Goal: Information Seeking & Learning: Learn about a topic

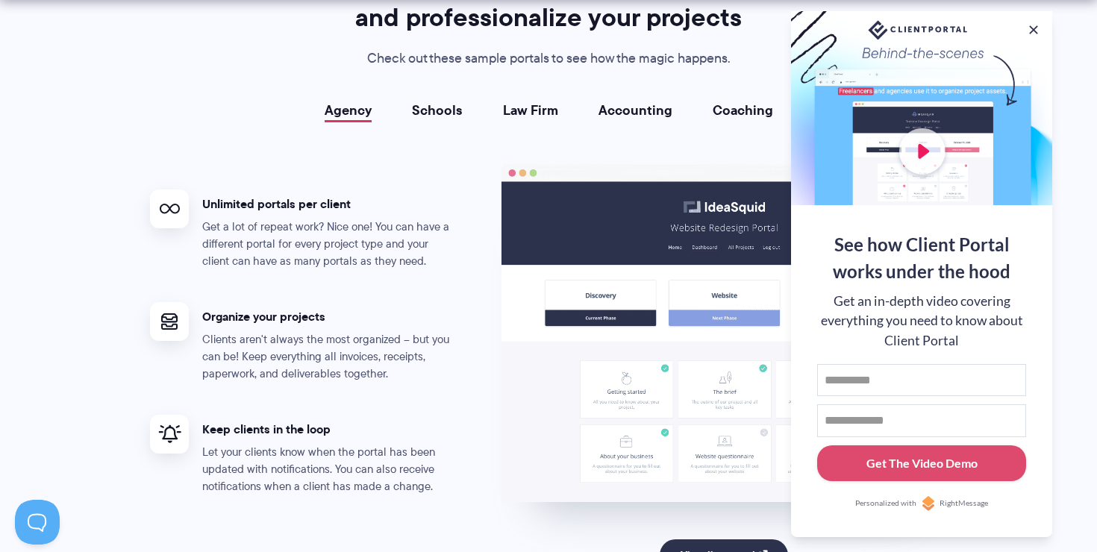
scroll to position [2738, 0]
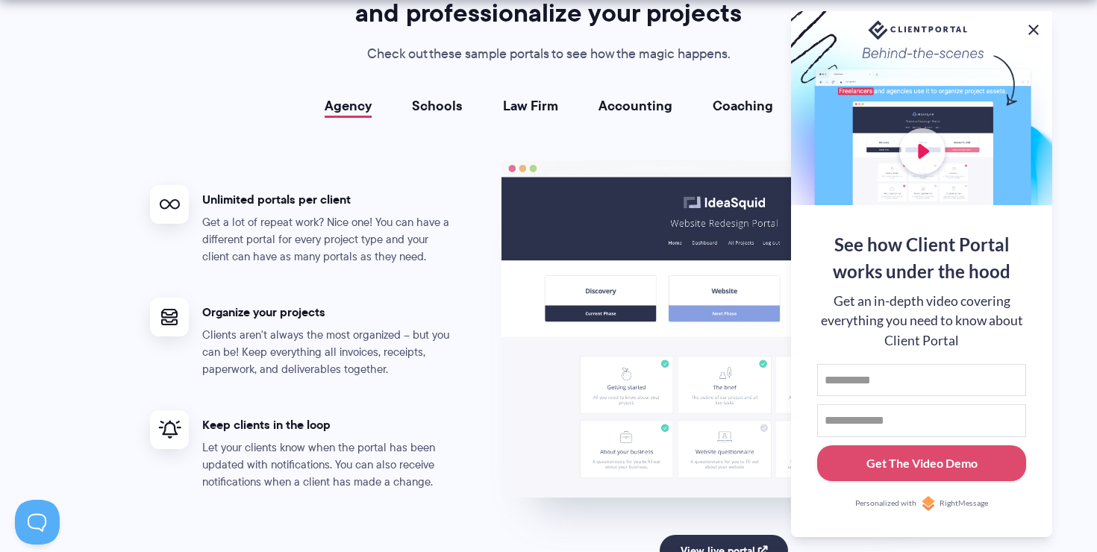
click at [1027, 26] on button at bounding box center [1034, 30] width 18 height 18
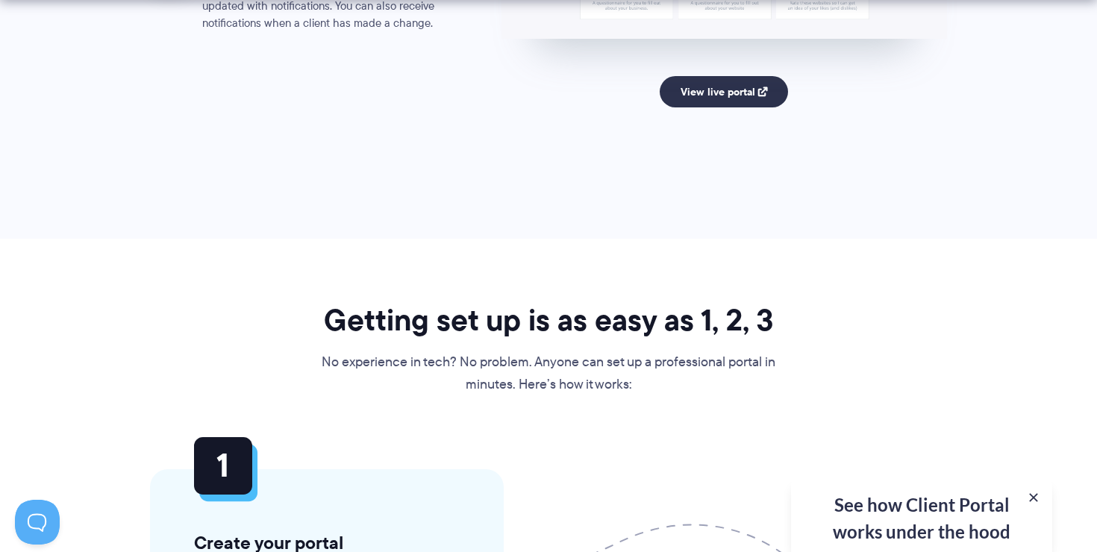
scroll to position [3201, 0]
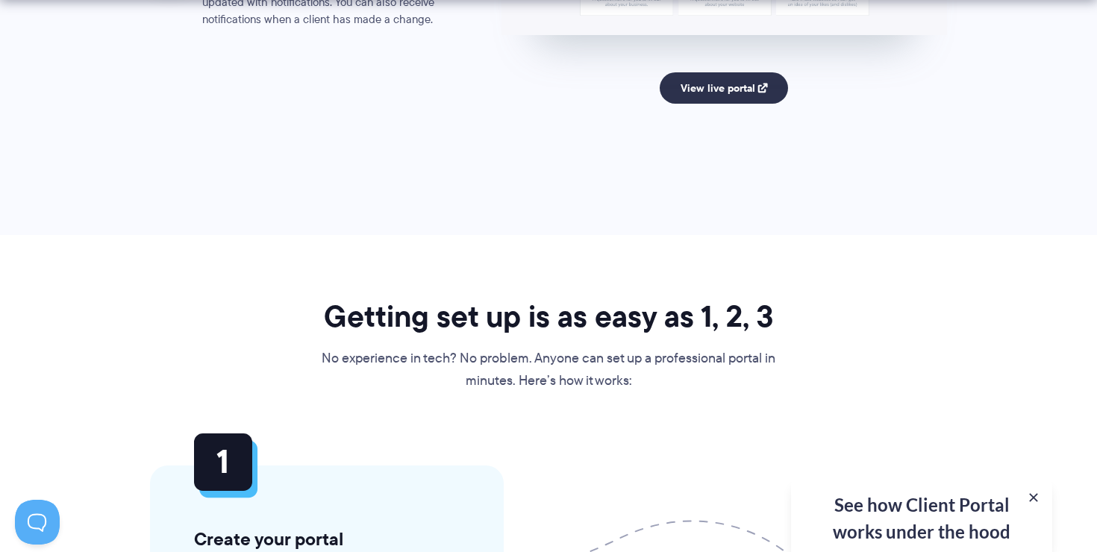
click at [360, 307] on h2 "Getting set up is as easy as 1, 2, 3" at bounding box center [548, 316] width 457 height 37
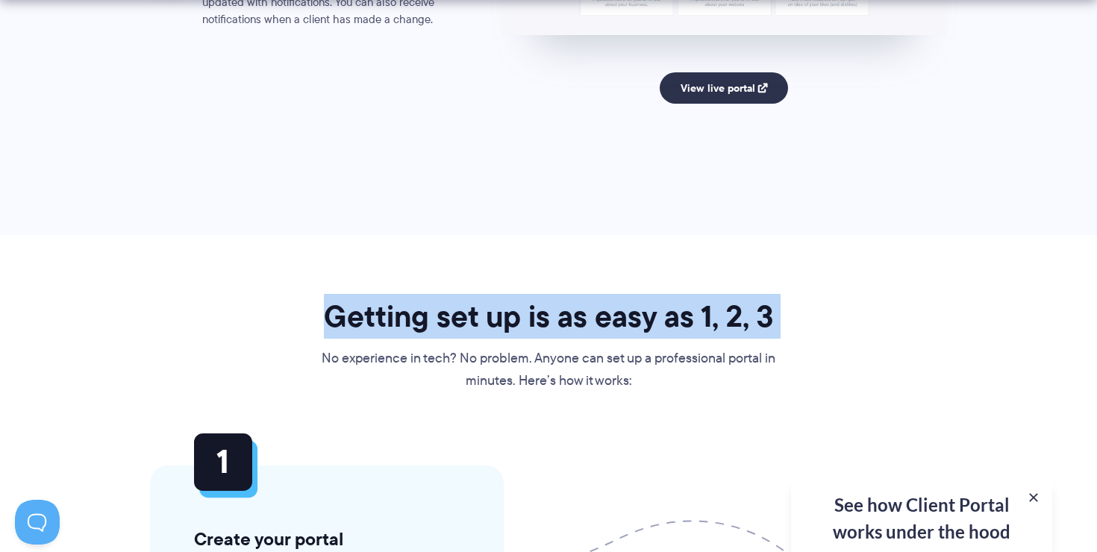
click at [360, 307] on h2 "Getting set up is as easy as 1, 2, 3" at bounding box center [548, 316] width 457 height 37
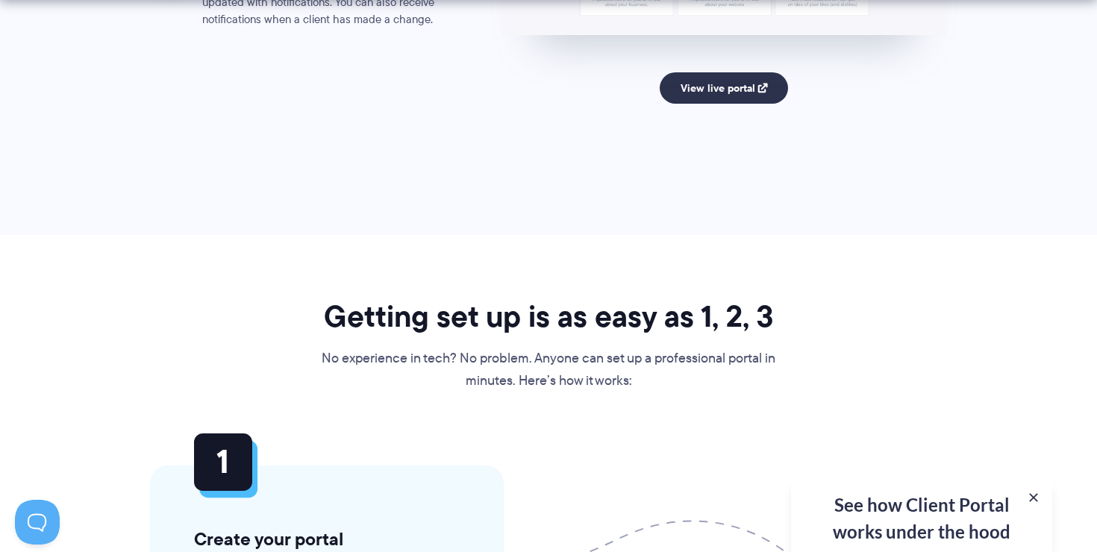
click at [350, 367] on p "No experience in tech? No problem. Anyone can set up a professional portal in m…" at bounding box center [548, 370] width 457 height 45
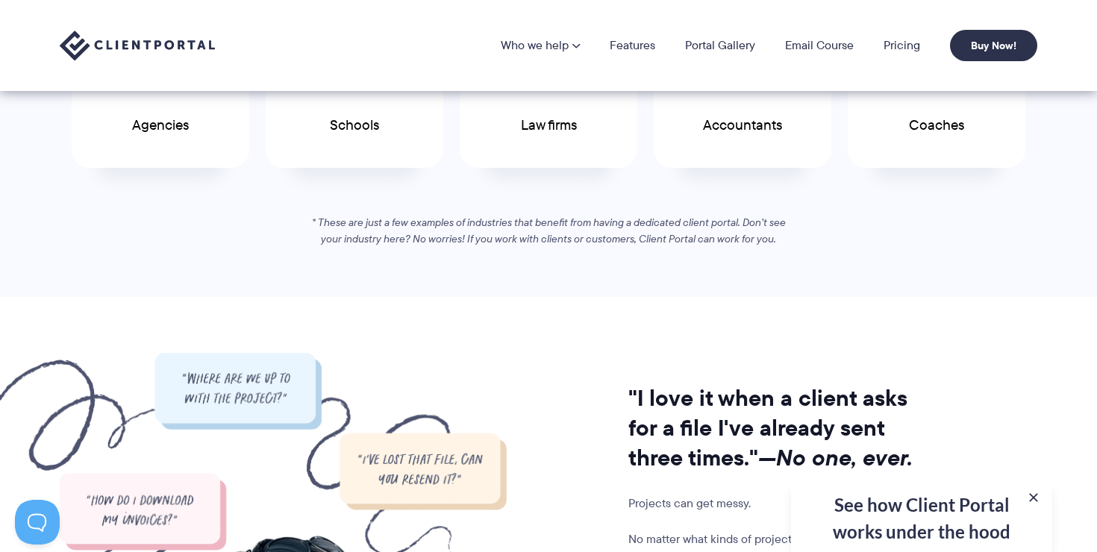
scroll to position [932, 0]
